Goal: Task Accomplishment & Management: Use online tool/utility

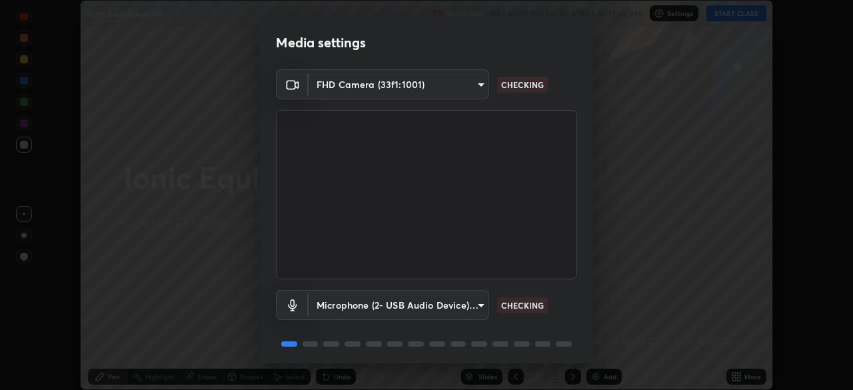
scroll to position [47, 0]
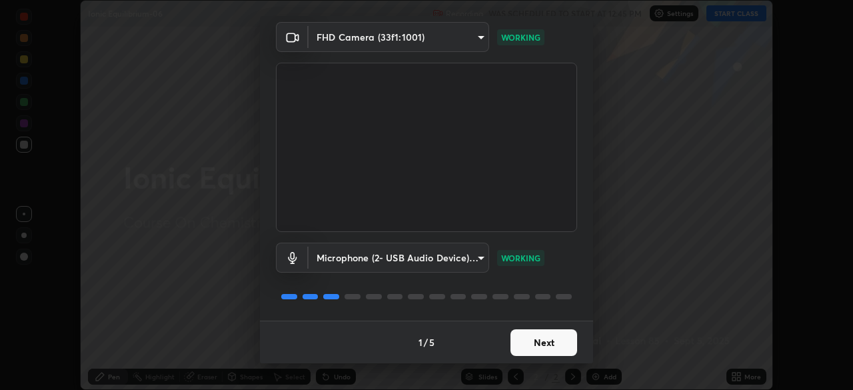
click at [543, 340] on button "Next" at bounding box center [544, 342] width 67 height 27
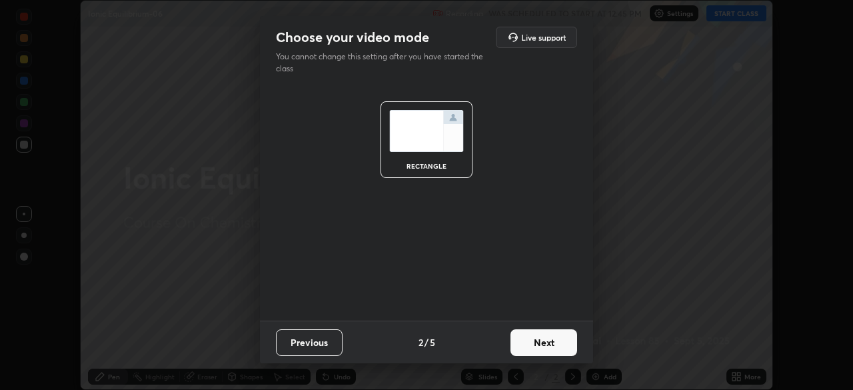
click at [548, 342] on button "Next" at bounding box center [544, 342] width 67 height 27
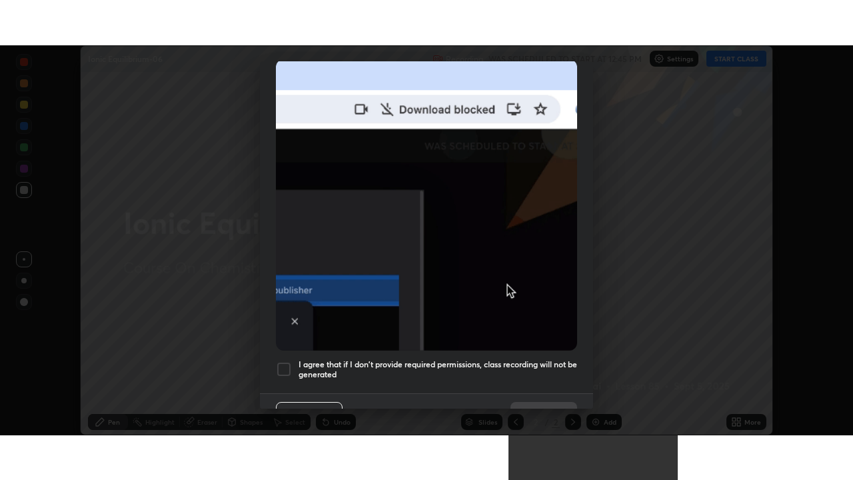
scroll to position [304, 0]
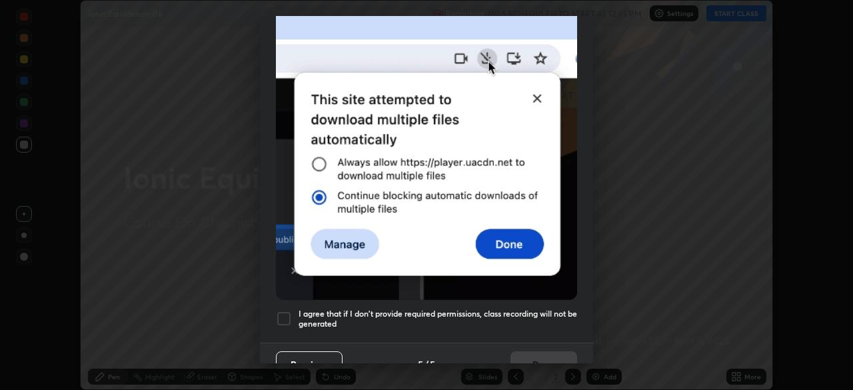
click at [284, 311] on div at bounding box center [284, 319] width 16 height 16
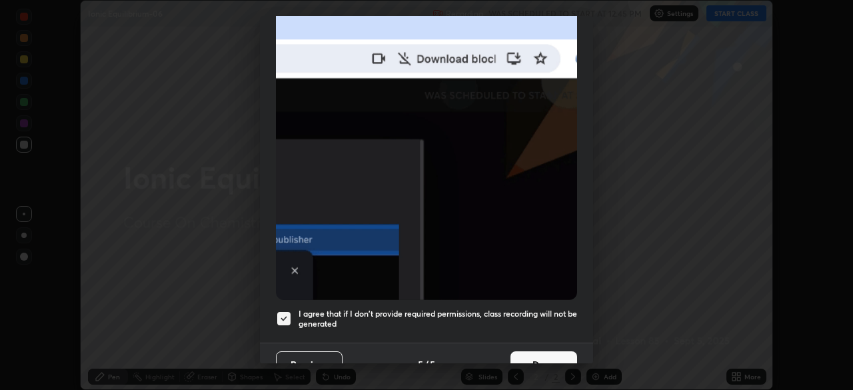
click at [543, 351] on button "Done" at bounding box center [544, 364] width 67 height 27
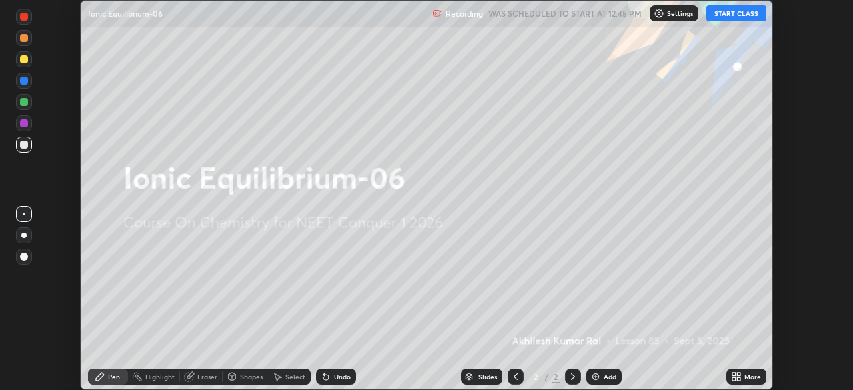
click at [739, 374] on icon at bounding box center [738, 374] width 3 height 3
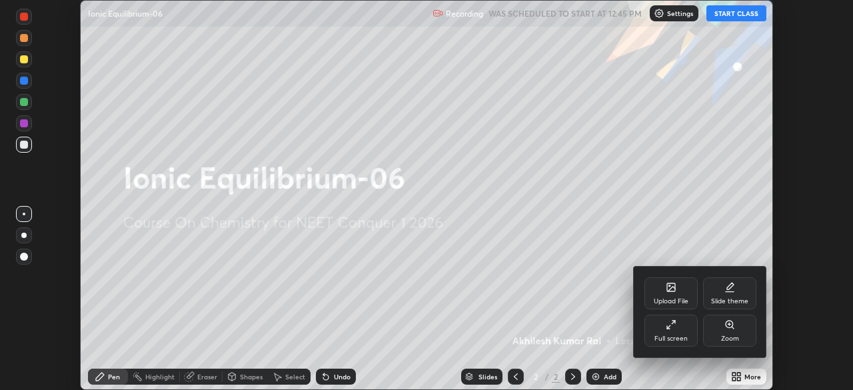
click at [671, 330] on div "Full screen" at bounding box center [671, 331] width 53 height 32
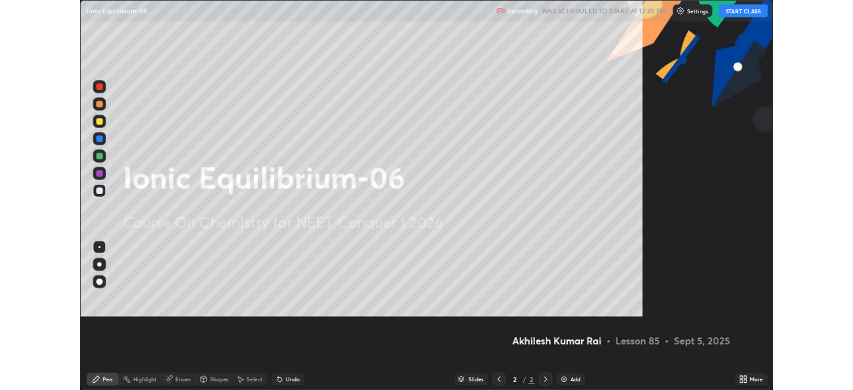
scroll to position [480, 853]
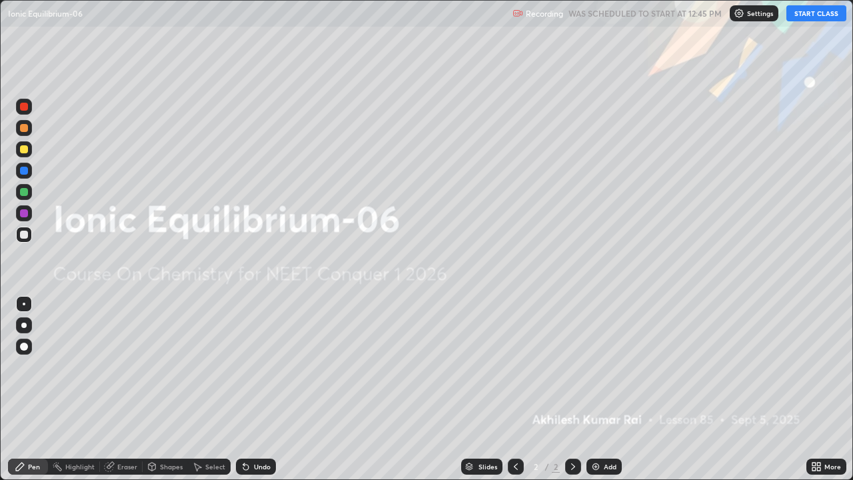
click at [607, 389] on div "Add" at bounding box center [610, 466] width 13 height 7
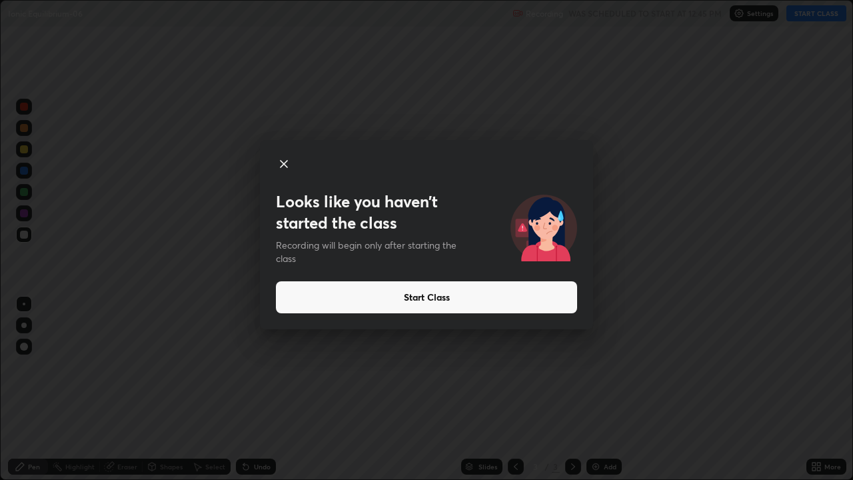
click at [660, 249] on div "Looks like you haven’t started the class Recording will begin only after starti…" at bounding box center [426, 240] width 853 height 480
click at [433, 297] on button "Start Class" at bounding box center [426, 297] width 301 height 32
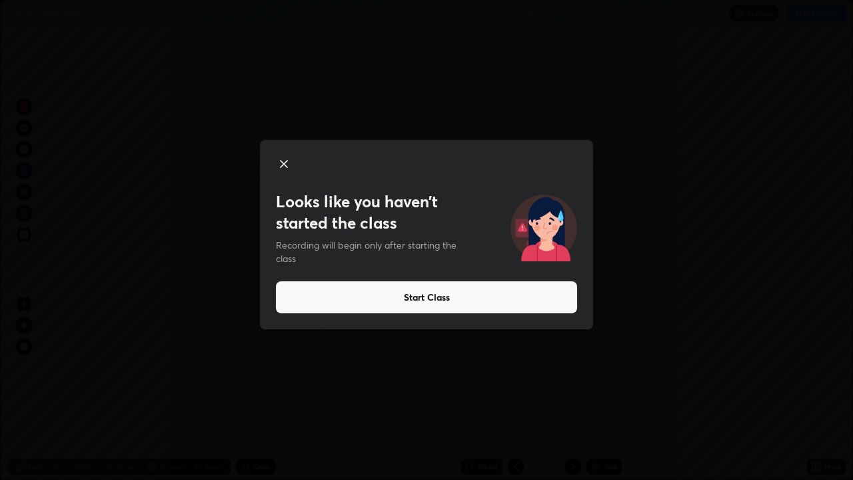
click at [528, 295] on button "Start Class" at bounding box center [426, 297] width 301 height 32
click at [506, 295] on button "Start Class" at bounding box center [426, 297] width 301 height 32
click at [503, 297] on button "Start Class" at bounding box center [426, 297] width 301 height 32
click at [483, 294] on button "Start Class" at bounding box center [426, 297] width 301 height 32
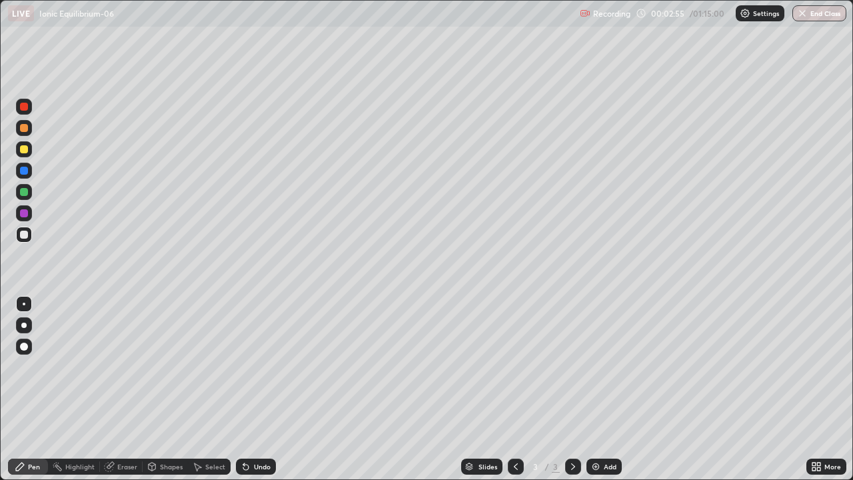
click at [24, 150] on div at bounding box center [24, 149] width 8 height 8
click at [24, 237] on div at bounding box center [24, 235] width 8 height 8
click at [25, 151] on div at bounding box center [24, 149] width 8 height 8
click at [595, 389] on img at bounding box center [596, 466] width 11 height 11
click at [597, 389] on img at bounding box center [596, 466] width 11 height 11
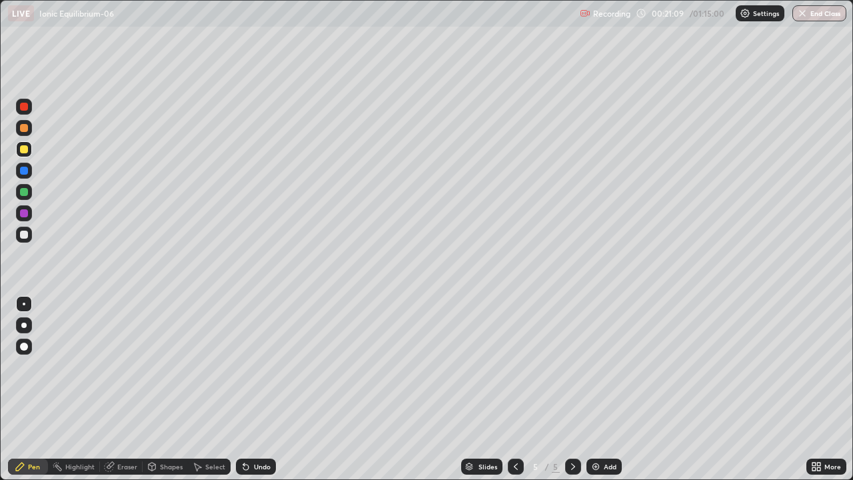
click at [606, 389] on div "Add" at bounding box center [610, 466] width 13 height 7
click at [608, 389] on div "Add" at bounding box center [610, 466] width 13 height 7
click at [21, 234] on div at bounding box center [24, 235] width 8 height 8
click at [607, 389] on div "Add" at bounding box center [610, 466] width 13 height 7
click at [24, 150] on div at bounding box center [24, 149] width 8 height 8
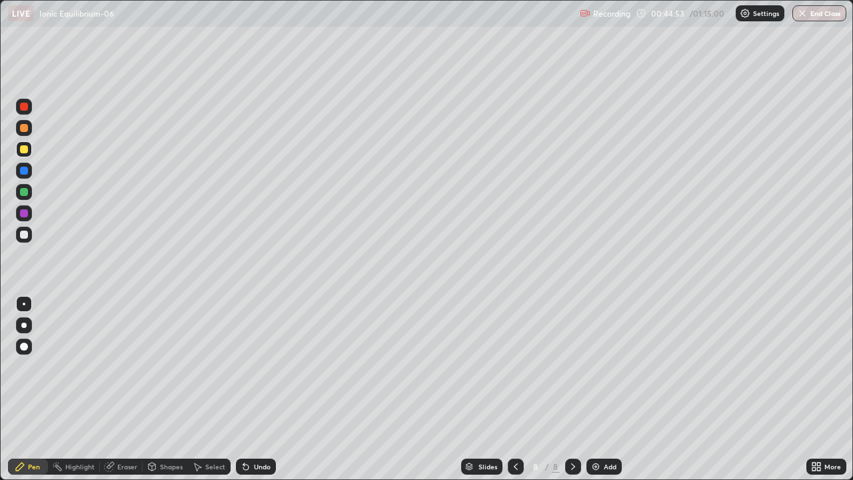
click at [593, 389] on img at bounding box center [596, 466] width 11 height 11
click at [511, 389] on div at bounding box center [516, 467] width 16 height 16
click at [607, 389] on div "Add" at bounding box center [610, 466] width 13 height 7
click at [514, 389] on icon at bounding box center [515, 466] width 11 height 11
click at [573, 389] on icon at bounding box center [573, 466] width 11 height 11
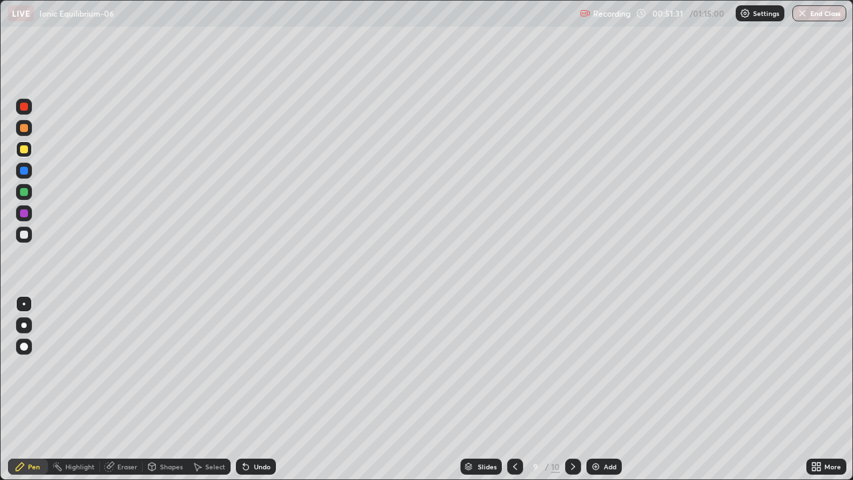
click at [568, 389] on icon at bounding box center [573, 466] width 11 height 11
click at [31, 237] on div at bounding box center [24, 235] width 16 height 16
click at [596, 389] on div "Add" at bounding box center [604, 467] width 35 height 16
click at [601, 389] on div "Add" at bounding box center [604, 467] width 35 height 16
click at [599, 389] on img at bounding box center [596, 466] width 11 height 11
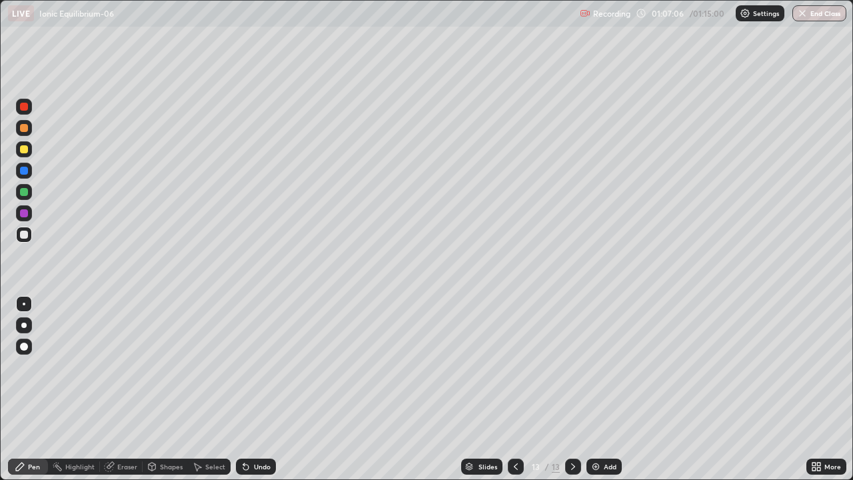
click at [23, 149] on div at bounding box center [24, 149] width 8 height 8
click at [829, 16] on button "End Class" at bounding box center [820, 13] width 53 height 16
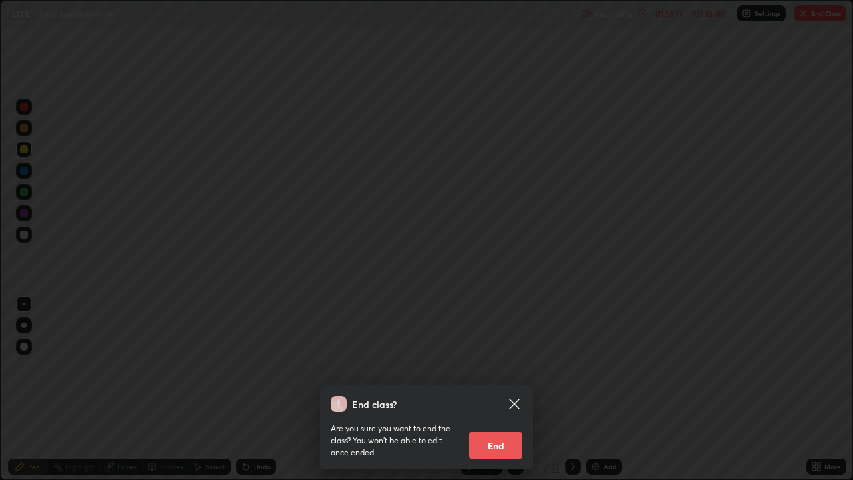
click at [509, 389] on button "End" at bounding box center [495, 445] width 53 height 27
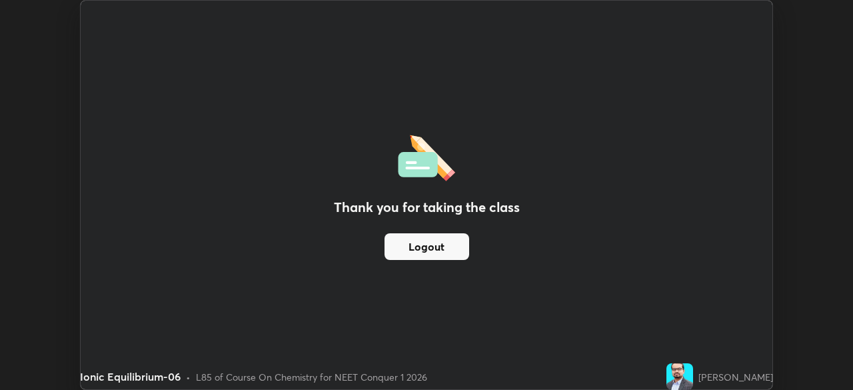
scroll to position [66285, 65822]
